Goal: Find specific page/section

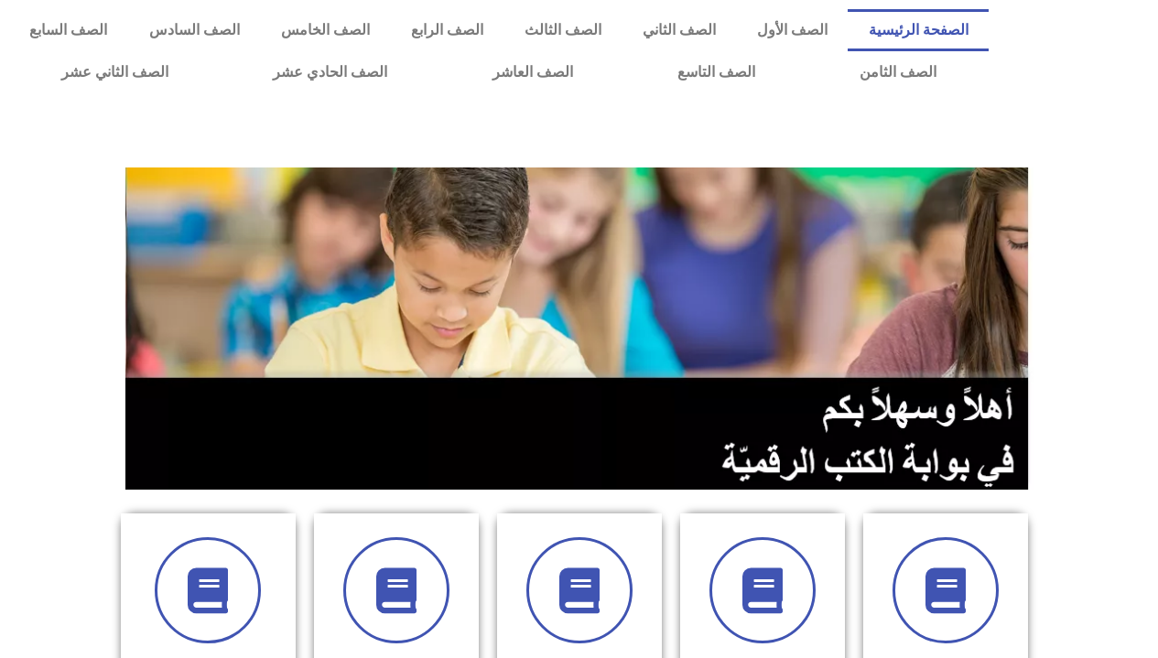
drag, startPoint x: 937, startPoint y: 0, endPoint x: 454, endPoint y: 378, distance: 613.1
click at [454, 378] on img at bounding box center [579, 329] width 908 height 322
click at [260, 30] on link "الصف السادس" at bounding box center [194, 30] width 132 height 42
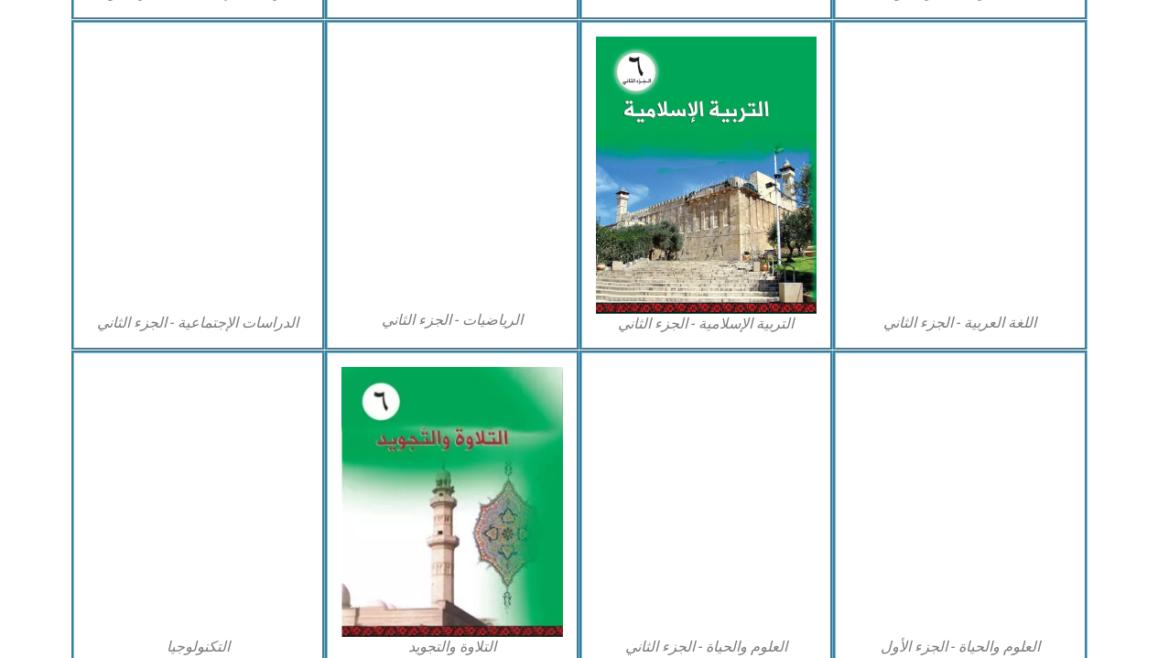
scroll to position [929, 0]
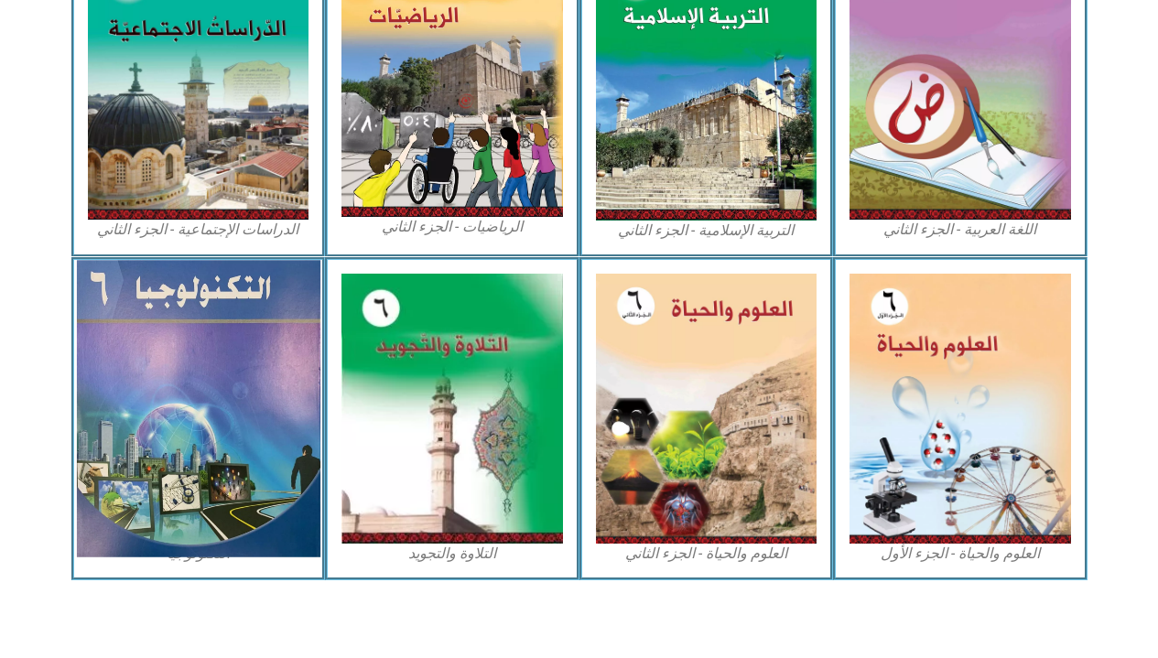
click at [261, 416] on img at bounding box center [198, 408] width 244 height 297
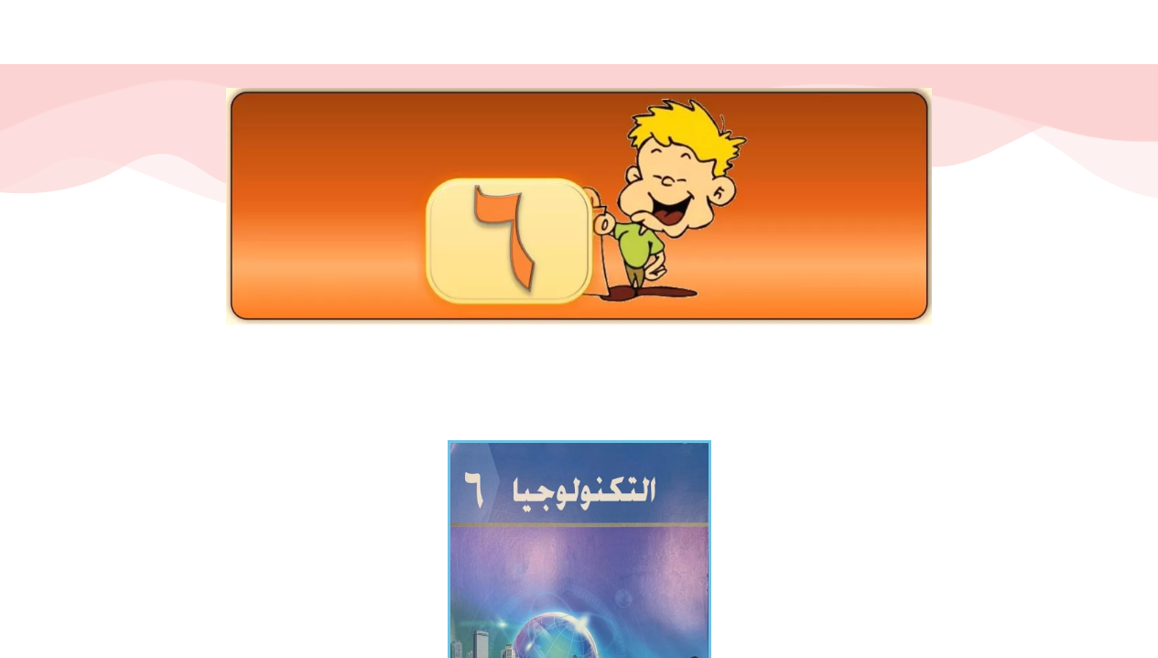
scroll to position [366, 0]
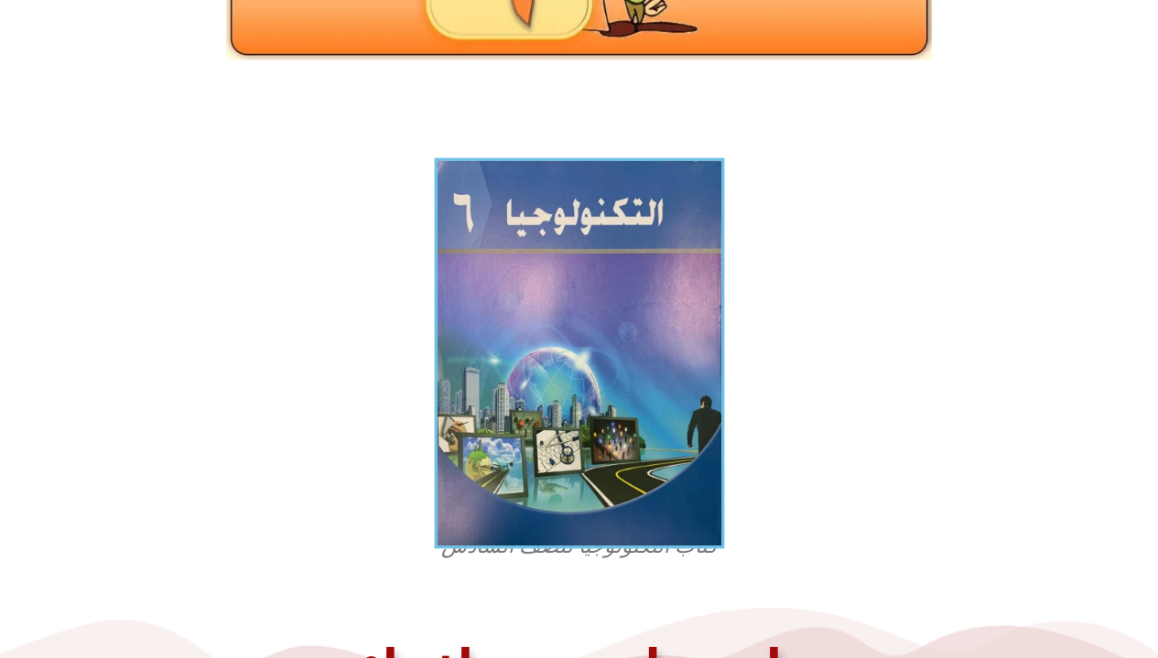
click at [502, 401] on img at bounding box center [579, 353] width 290 height 391
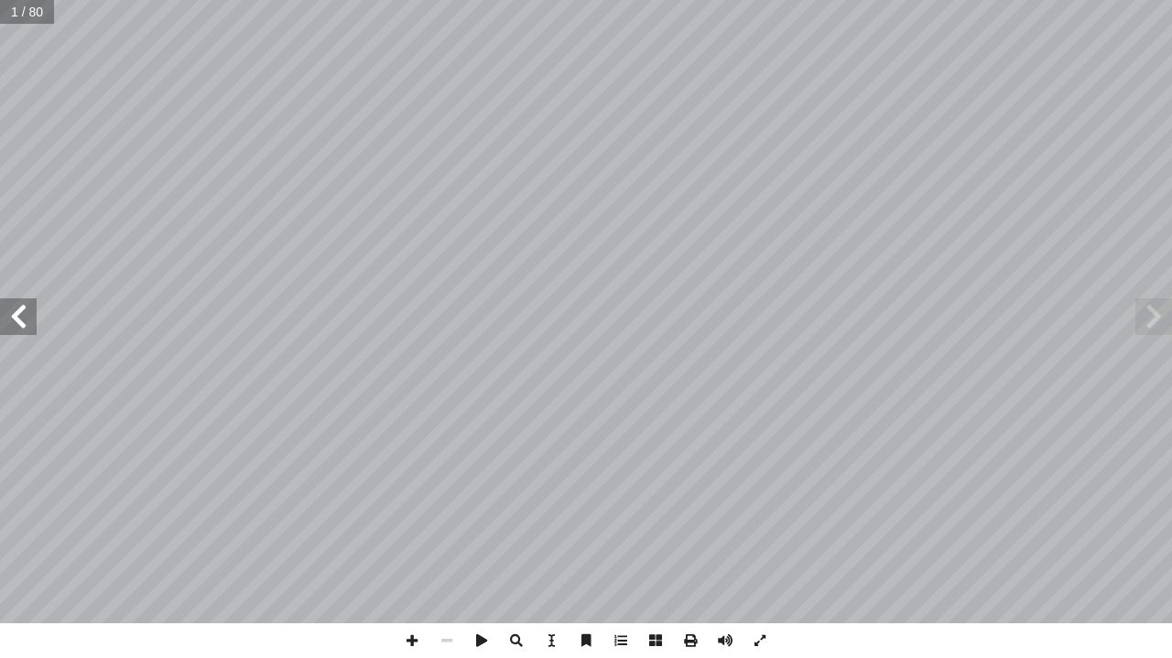
click at [11, 329] on span at bounding box center [18, 317] width 37 height 37
click at [21, 323] on span at bounding box center [18, 317] width 37 height 37
click at [21, 322] on span at bounding box center [18, 317] width 37 height 37
click at [22, 322] on span at bounding box center [18, 317] width 37 height 37
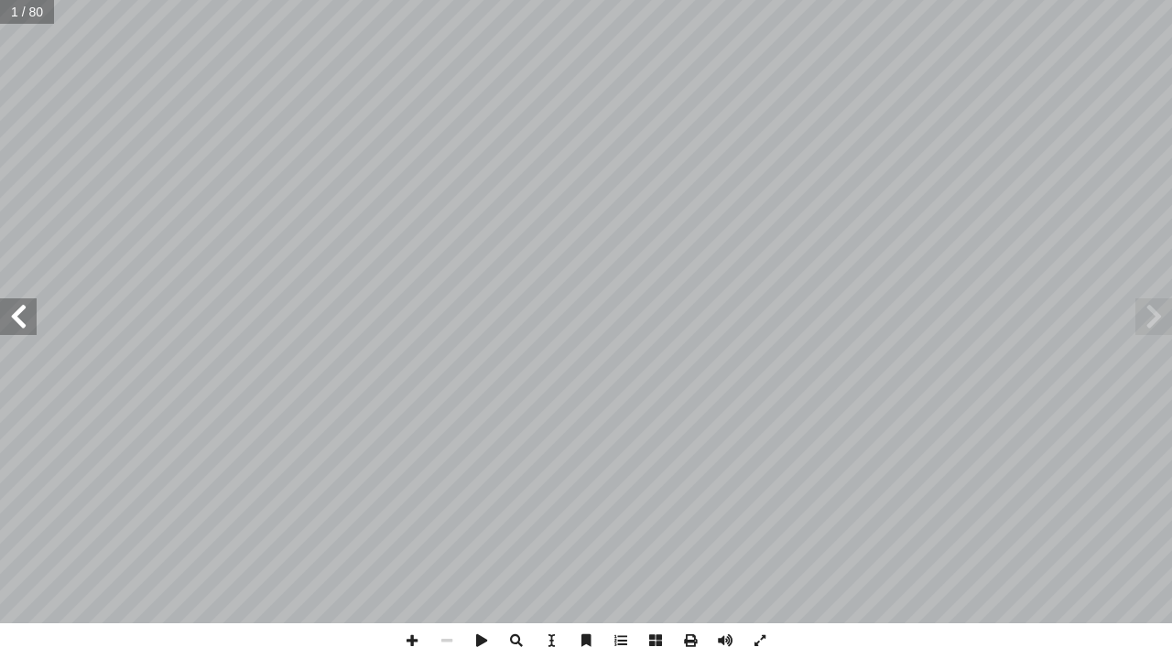
click at [22, 322] on span at bounding box center [18, 317] width 37 height 37
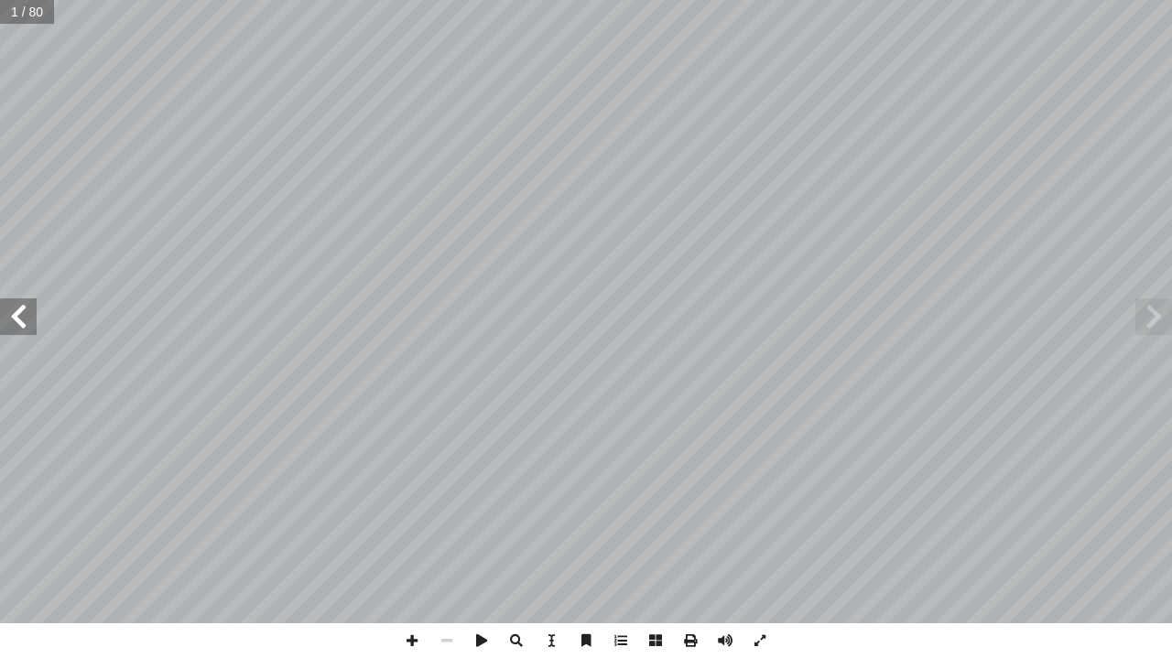
click at [22, 322] on span at bounding box center [18, 317] width 37 height 37
click at [23, 321] on span at bounding box center [18, 317] width 37 height 37
